Goal: Task Accomplishment & Management: Use online tool/utility

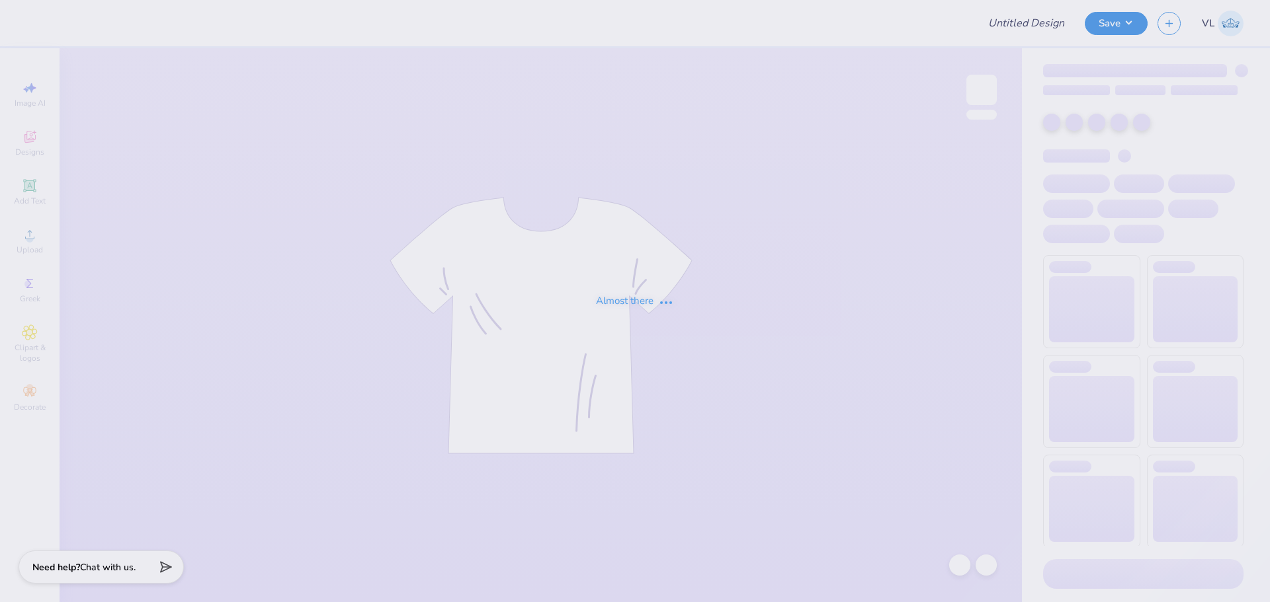
type input "[PERSON_NAME] Dance Club Ballet"
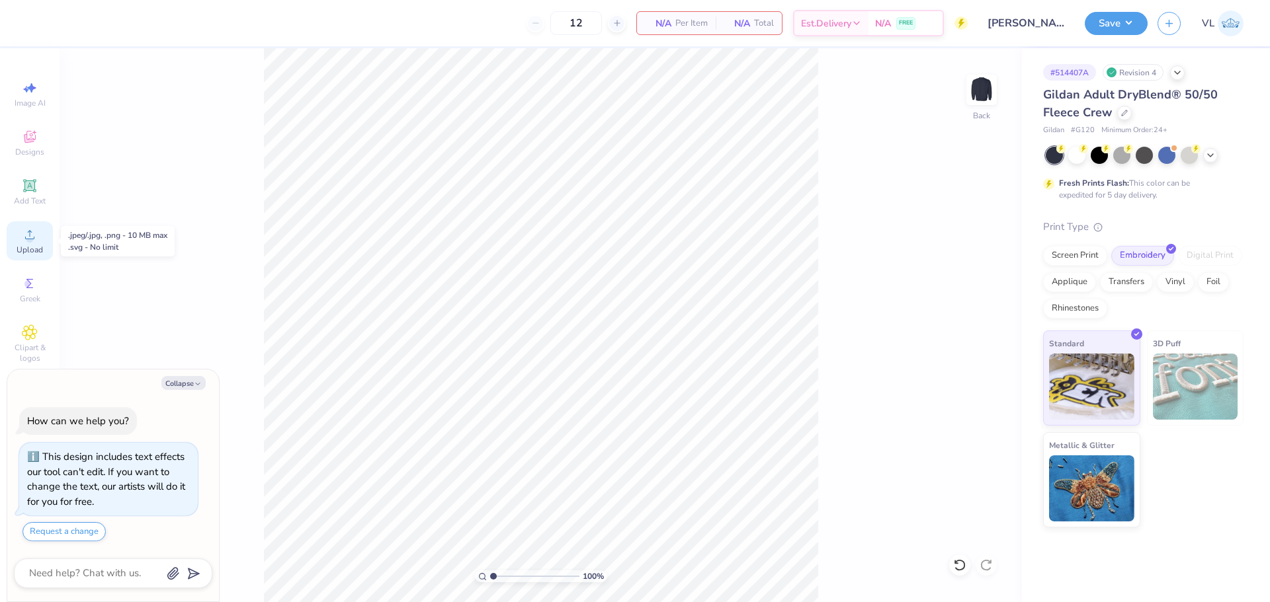
click at [16, 243] on div "Upload" at bounding box center [30, 241] width 46 height 39
click at [565, 294] on body "12 N/A Per Item N/A Total Est. Delivery N/A FREE Design Title [PERSON_NAME] Dan…" at bounding box center [635, 301] width 1270 height 602
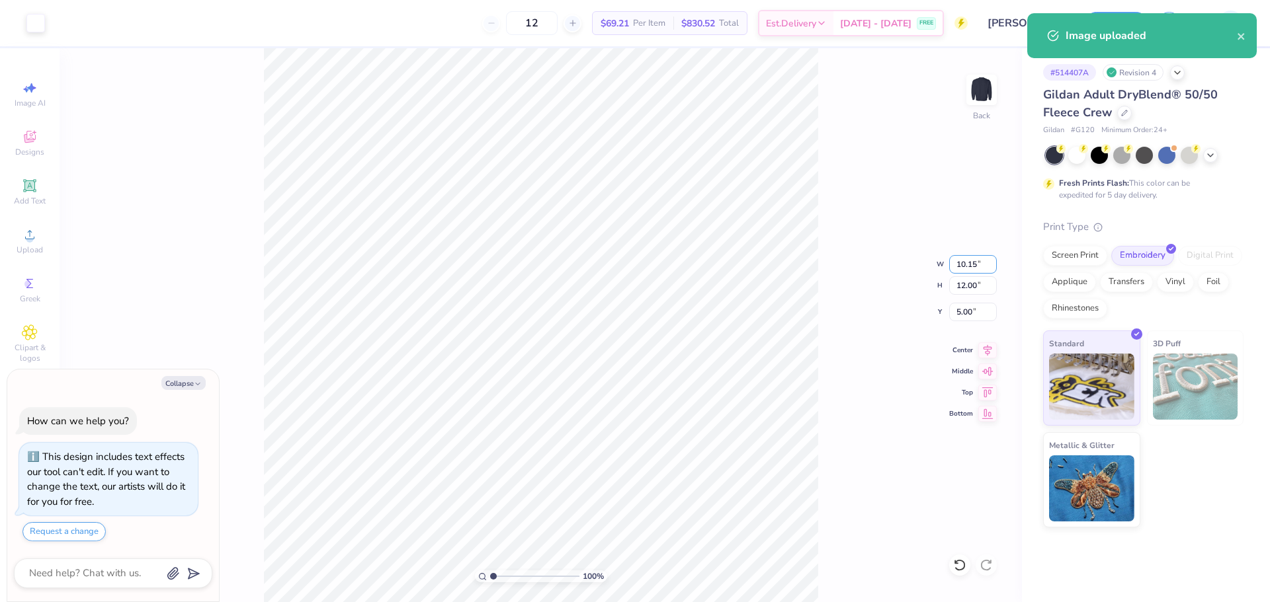
click at [965, 254] on div "100 % Back W 10.15 10.15 " H 12.00 12.00 " Y 5.00 5.00 " Center Middle Top Bott…" at bounding box center [541, 325] width 962 height 554
type textarea "x"
click at [974, 257] on input "10.15" at bounding box center [973, 264] width 48 height 19
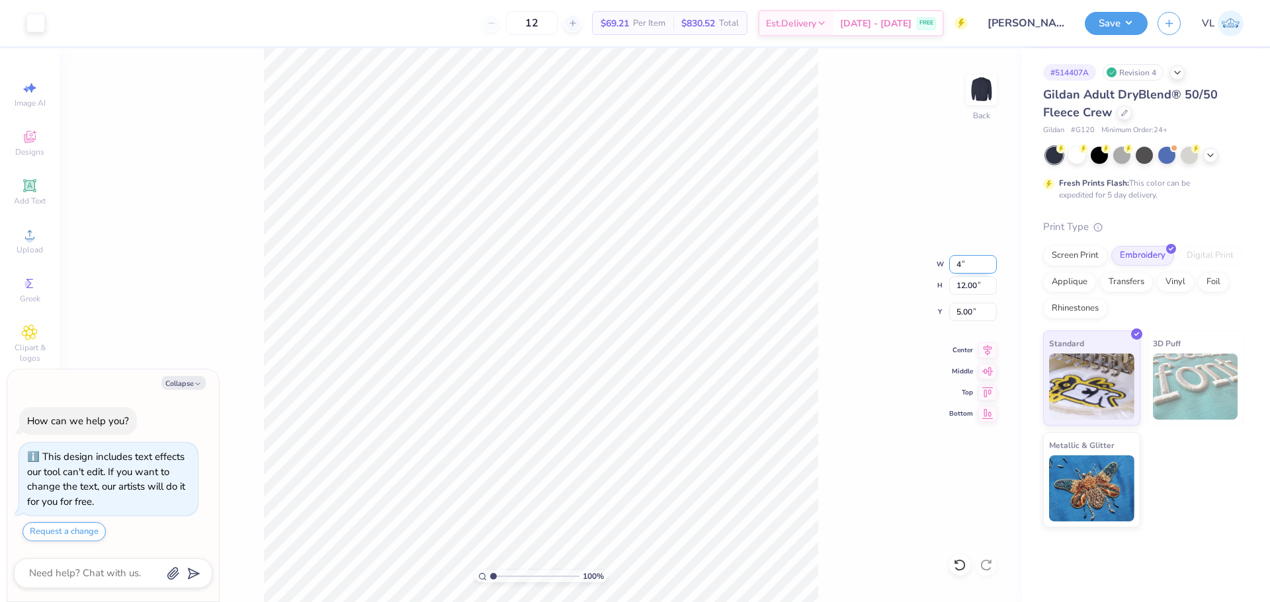
type input "4"
type textarea "x"
type input "4.00"
type input "4.73"
type input "3"
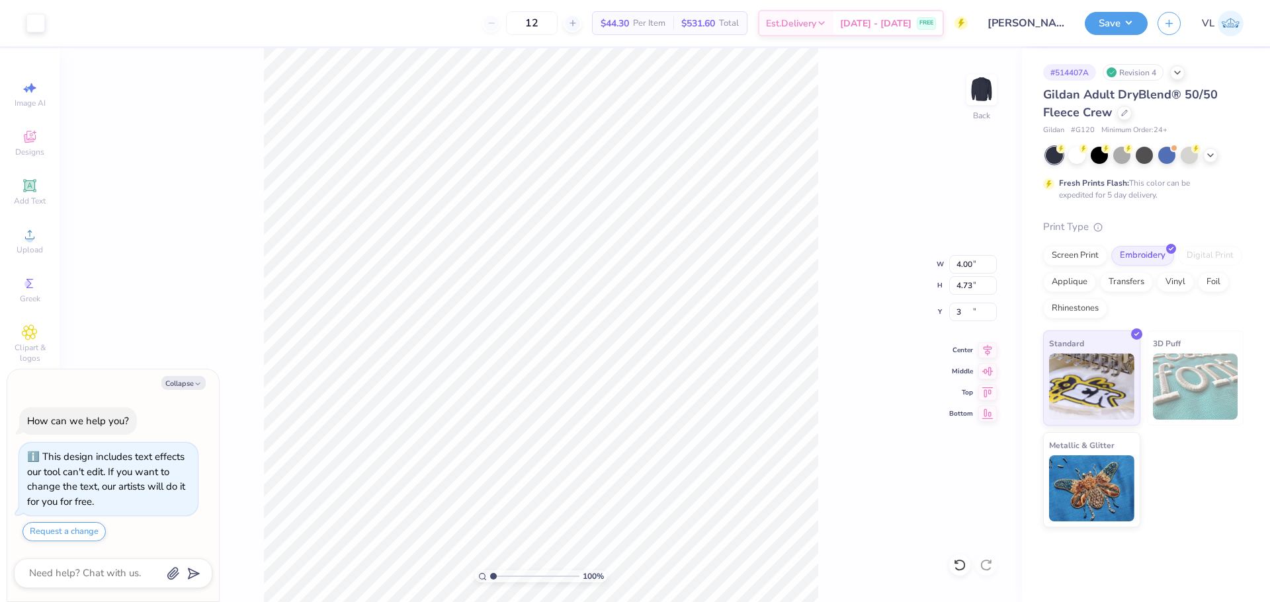
type textarea "x"
type input "3.00"
click at [853, 243] on div "100 % Back W 4.00 4.00 " H 4.73 4.73 " Y 3.00 3.00 " Center Middle Top Bottom" at bounding box center [541, 325] width 962 height 554
click at [1125, 9] on div "Save VL" at bounding box center [1176, 23] width 185 height 46
click at [1117, 23] on button "Save" at bounding box center [1115, 21] width 63 height 23
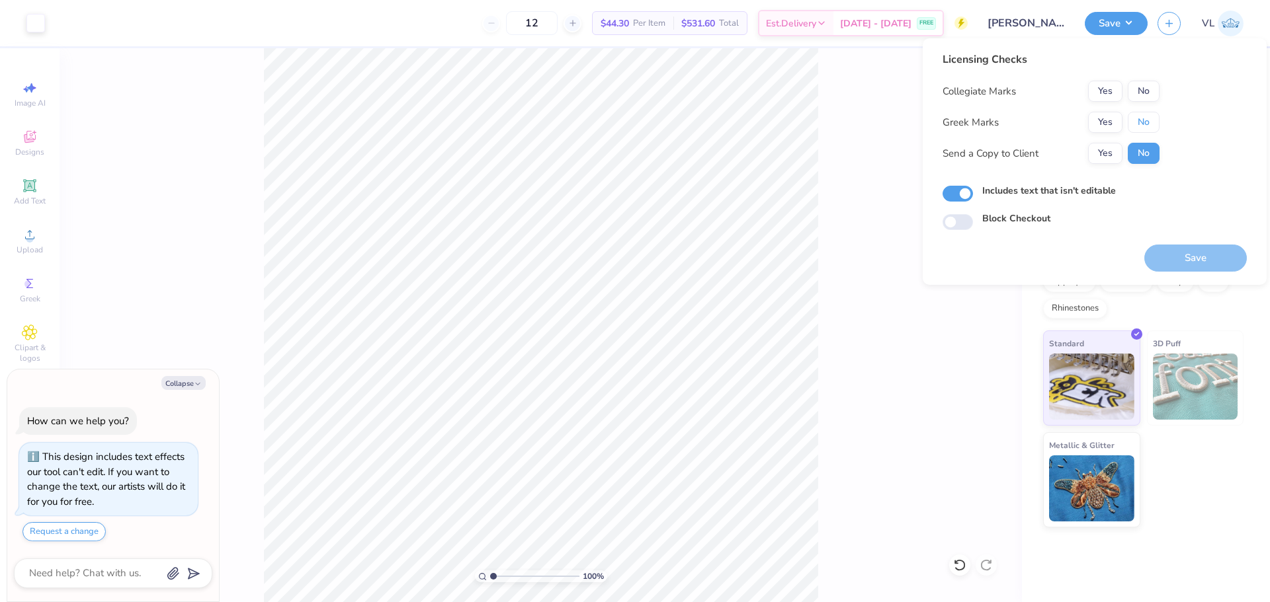
drag, startPoint x: 1140, startPoint y: 114, endPoint x: 1144, endPoint y: 102, distance: 11.9
click at [1141, 114] on button "No" at bounding box center [1143, 122] width 32 height 21
click at [1143, 95] on button "No" at bounding box center [1143, 91] width 32 height 21
click at [1169, 253] on button "Save" at bounding box center [1195, 258] width 102 height 27
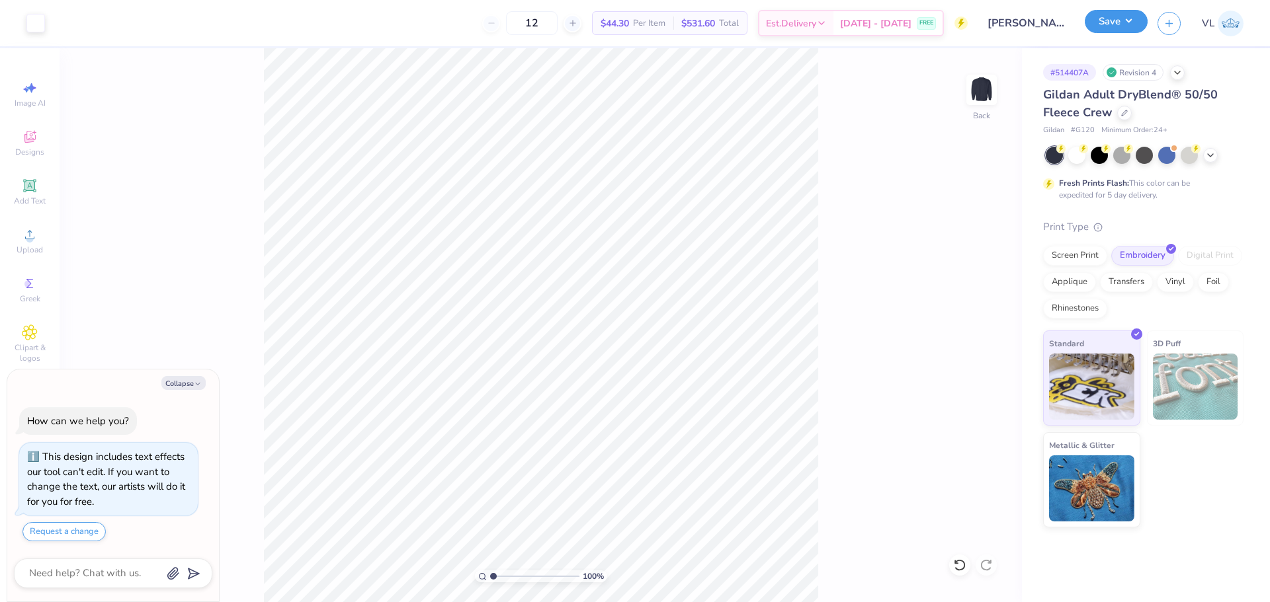
click at [1145, 28] on button "Save" at bounding box center [1115, 21] width 63 height 23
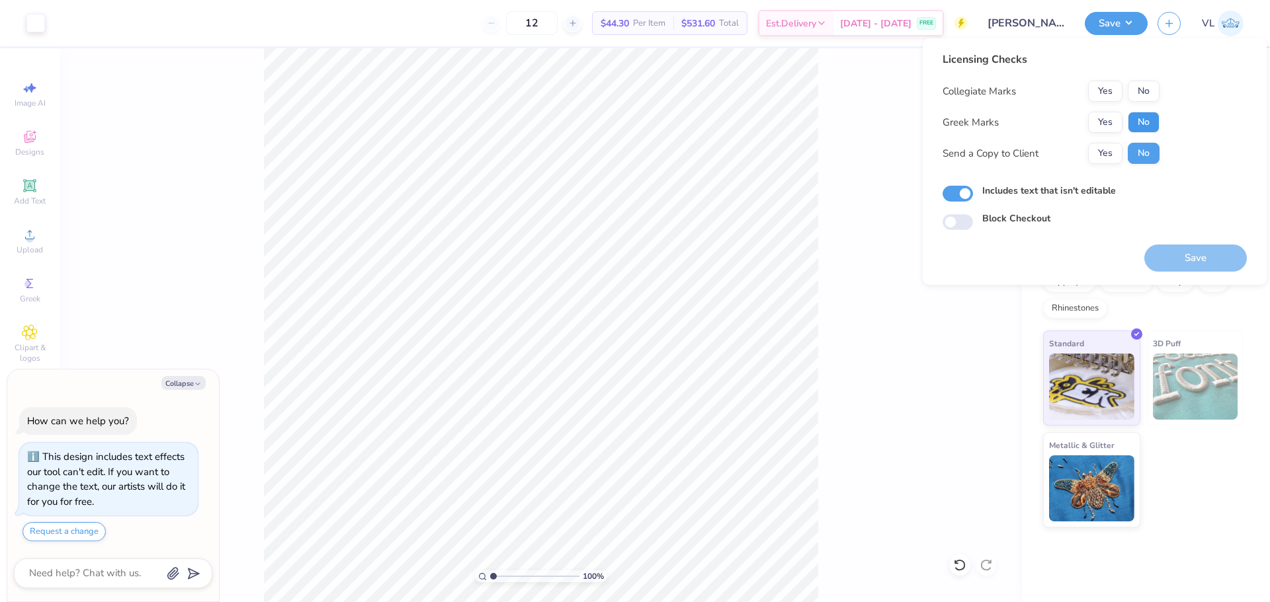
click at [1131, 120] on button "No" at bounding box center [1143, 122] width 32 height 21
click at [1139, 104] on div "Collegiate Marks Yes No Greek Marks Yes No Send a Copy to Client Yes No" at bounding box center [1050, 122] width 217 height 83
click at [1145, 92] on button "No" at bounding box center [1143, 91] width 32 height 21
click at [1189, 259] on button "Save" at bounding box center [1195, 258] width 102 height 27
type textarea "x"
